Goal: Use online tool/utility: Use online tool/utility

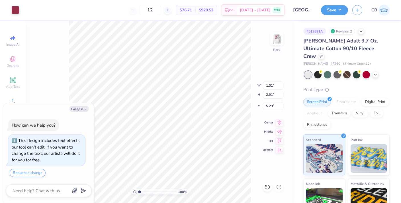
type textarea "x"
type input "0.82"
type input "4.02"
type input "5.24"
type textarea "x"
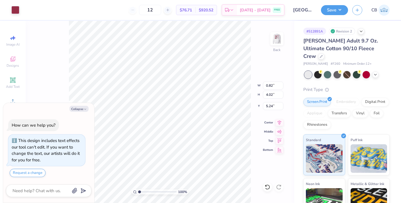
type input "5.57"
click at [268, 189] on icon at bounding box center [267, 186] width 5 height 5
type textarea "x"
type input "1.06"
type input "3.17"
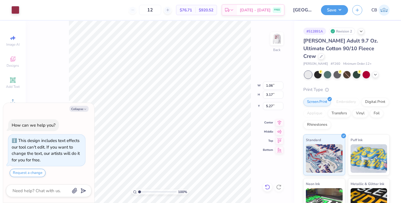
click at [267, 185] on icon at bounding box center [268, 187] width 6 height 6
type textarea "x"
